Goal: Task Accomplishment & Management: Use online tool/utility

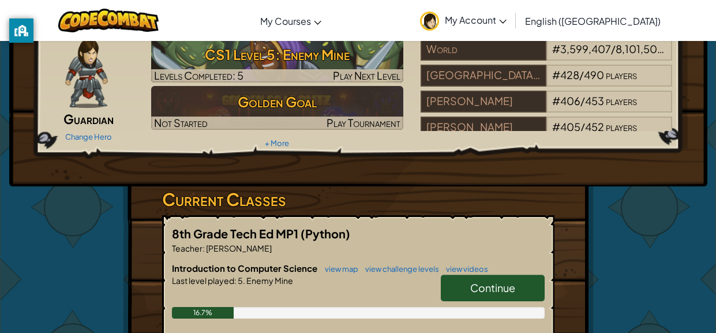
scroll to position [51, 0]
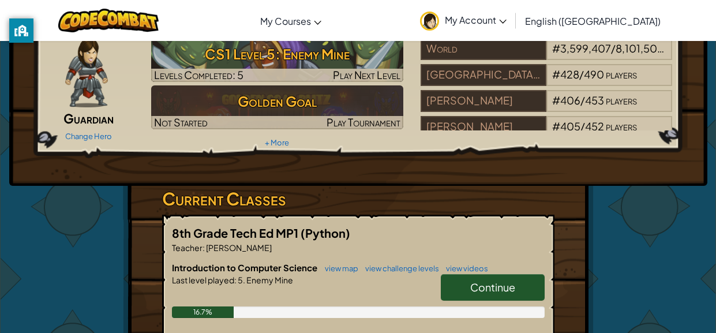
click at [473, 284] on span "Continue" at bounding box center [492, 287] width 45 height 13
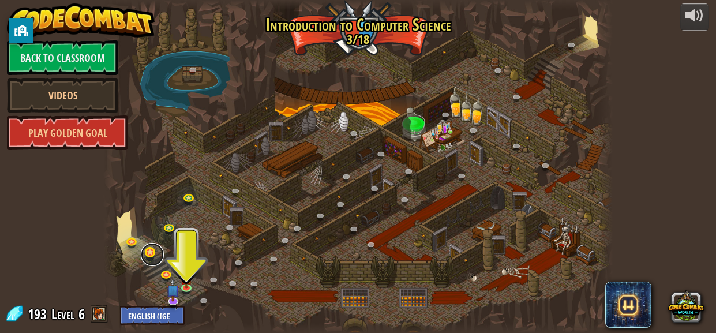
click at [161, 257] on link at bounding box center [152, 254] width 23 height 23
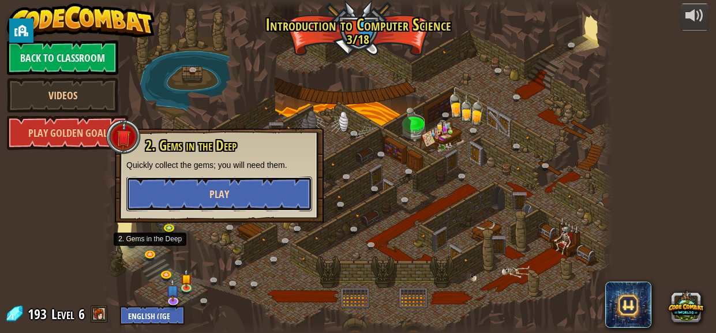
click at [155, 207] on button "Play" at bounding box center [219, 194] width 186 height 35
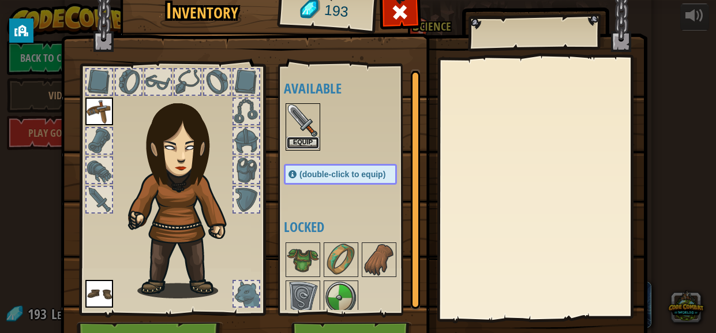
click at [303, 141] on button "Equip" at bounding box center [303, 143] width 32 height 12
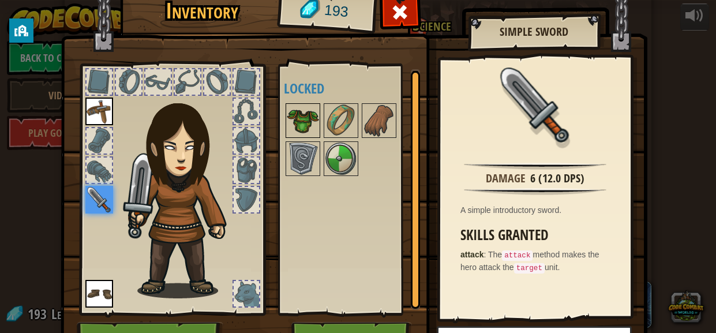
click at [301, 109] on img at bounding box center [303, 120] width 32 height 32
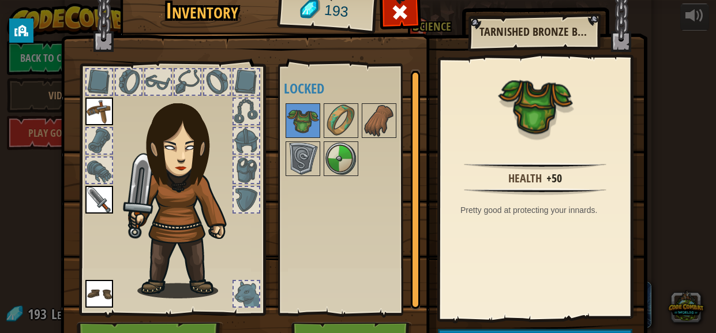
click at [566, 183] on div "Health +50" at bounding box center [535, 177] width 178 height 14
click at [351, 126] on img at bounding box center [341, 120] width 32 height 32
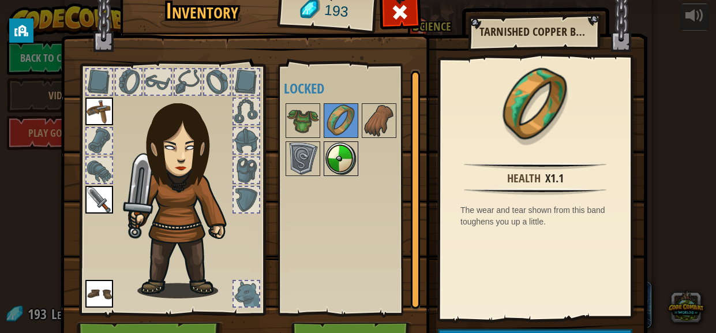
click at [331, 145] on img at bounding box center [341, 159] width 32 height 32
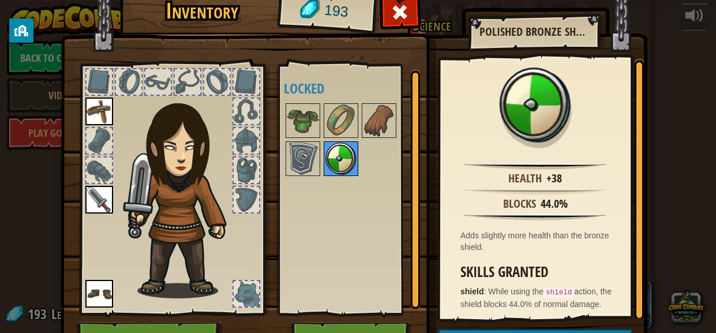
click at [357, 144] on div at bounding box center [341, 158] width 35 height 35
click at [371, 132] on img at bounding box center [379, 120] width 32 height 32
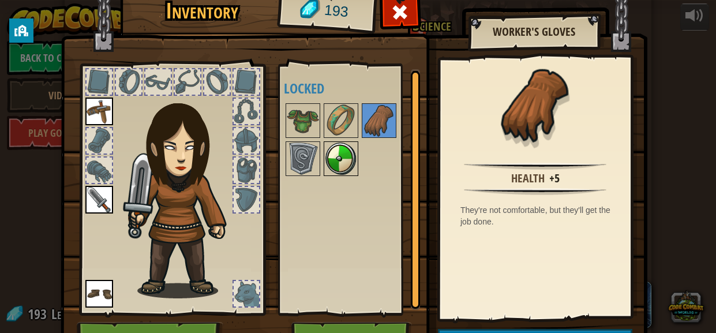
click at [326, 171] on img at bounding box center [341, 159] width 32 height 32
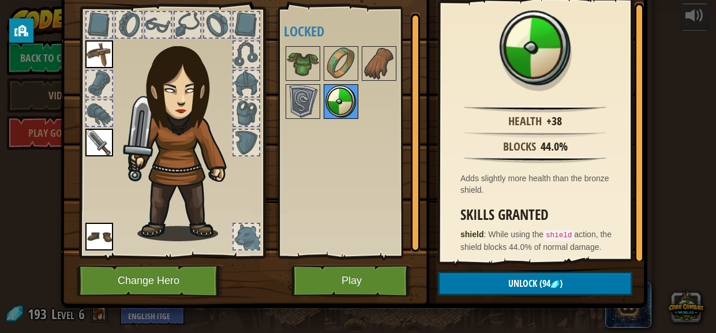
scroll to position [65, 0]
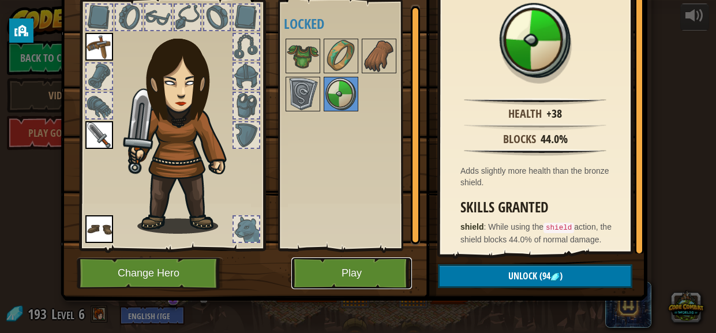
click at [383, 271] on button "Play" at bounding box center [352, 273] width 121 height 32
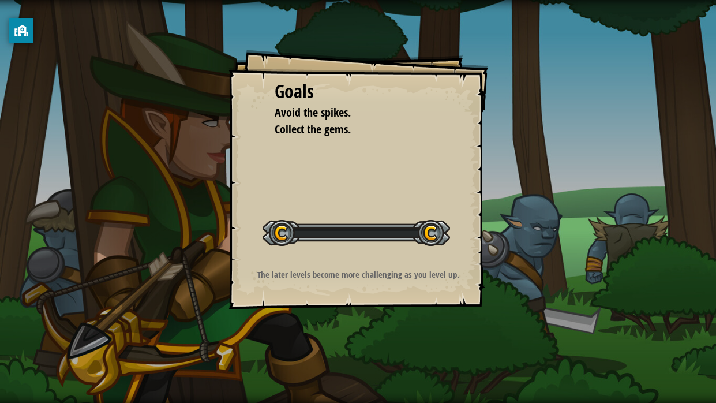
click at [384, 290] on div "Goals Avoid the spikes. Collect the gems. Start Level Error loading from server…" at bounding box center [359, 180] width 260 height 260
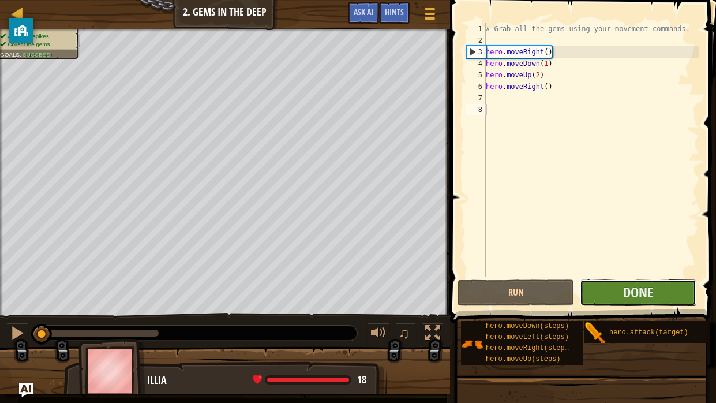
click at [599, 292] on button "Done" at bounding box center [638, 292] width 117 height 27
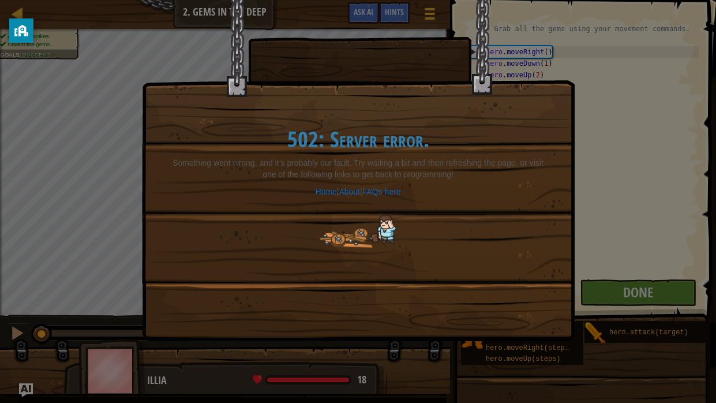
click at [597, 211] on div "502: Server error. Something went wrong, and it’s probably our fault. Try waiti…" at bounding box center [358, 201] width 716 height 403
click at [599, 201] on div "502: Server error. Something went wrong, and it’s probably our fault. Try waiti…" at bounding box center [358, 201] width 716 height 403
click at [596, 202] on div "502: Server error. Something went wrong, and it’s probably our fault. Try waiti…" at bounding box center [358, 201] width 716 height 403
click at [601, 193] on div "502: Server error. Something went wrong, and it’s probably our fault. Try waiti…" at bounding box center [358, 201] width 716 height 403
click at [630, 308] on div "502: Server error. Something went wrong, and it’s probably our fault. Try waiti…" at bounding box center [358, 201] width 716 height 403
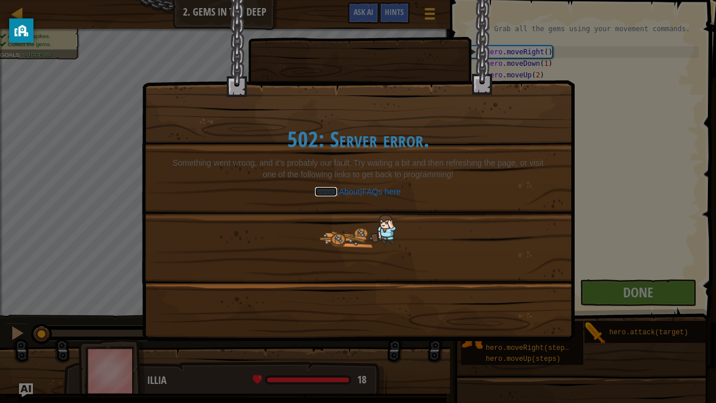
click at [323, 192] on link "Home" at bounding box center [325, 191] width 21 height 9
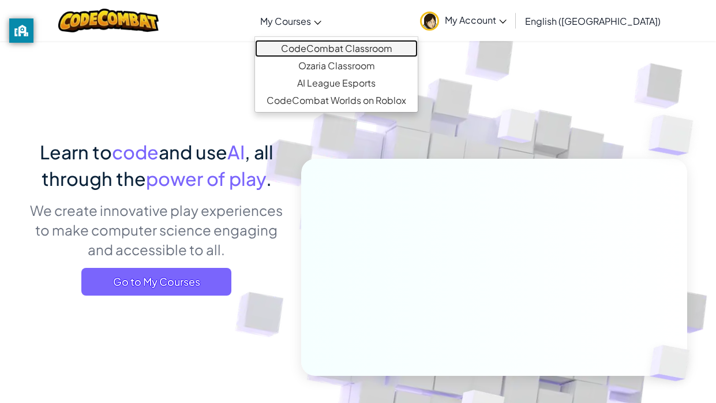
click at [369, 46] on link "CodeCombat Classroom" at bounding box center [336, 48] width 163 height 17
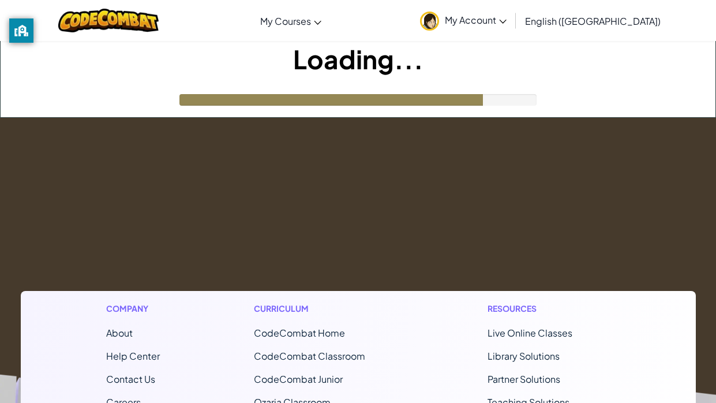
click at [337, 332] on link "CodeCombat Classroom" at bounding box center [309, 356] width 111 height 12
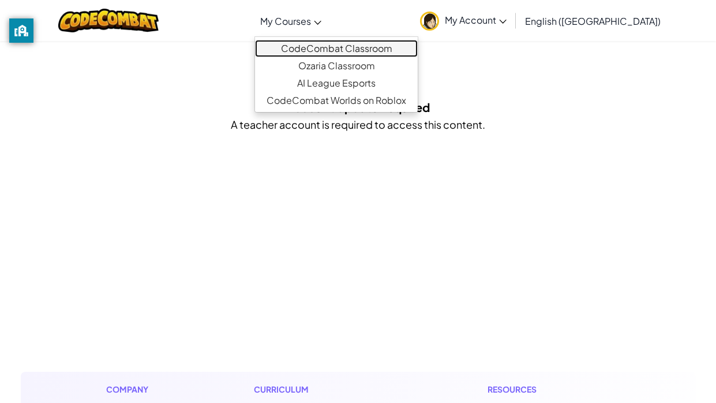
click at [327, 42] on link "CodeCombat Classroom" at bounding box center [336, 48] width 163 height 17
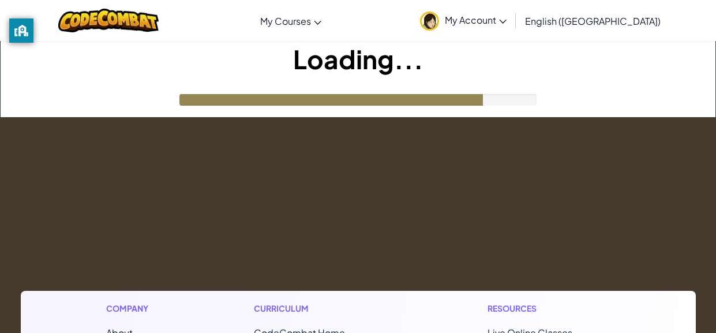
click at [480, 85] on div "Loading..." at bounding box center [358, 79] width 715 height 76
